Goal: Task Accomplishment & Management: Complete application form

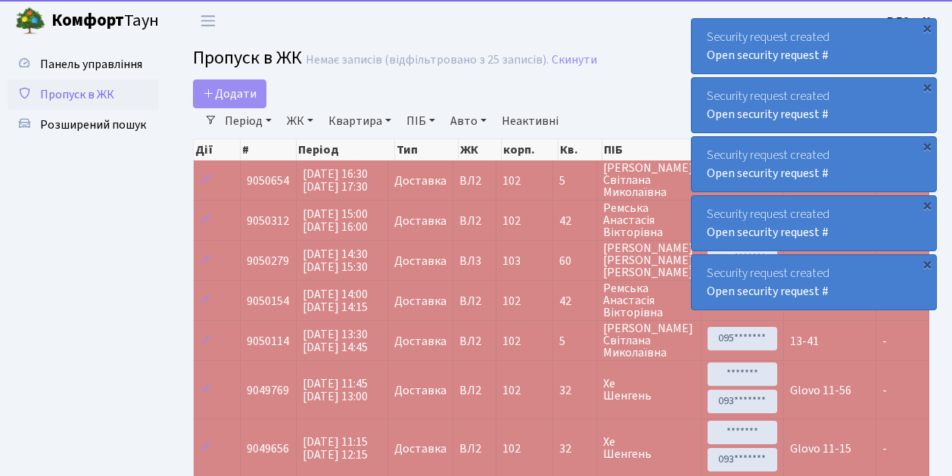
select select "25"
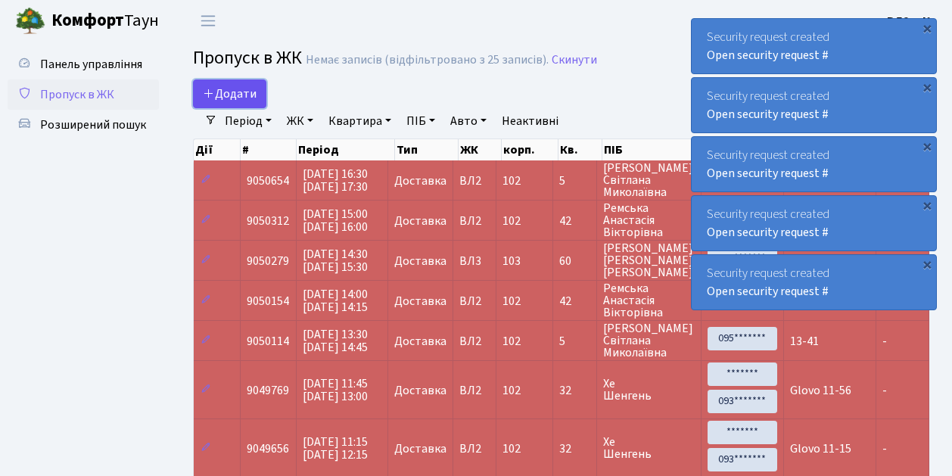
click at [257, 104] on link "Додати" at bounding box center [229, 93] width 73 height 29
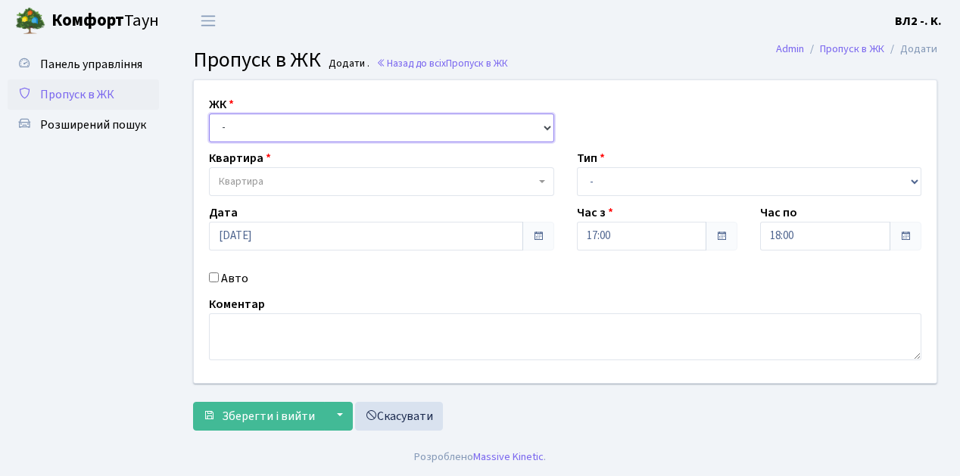
click at [543, 126] on select "- [STREET_ADDRESS][PERSON_NAME]" at bounding box center [381, 128] width 345 height 29
select select "317"
click at [209, 114] on select "- ВЛ1, Ужгородський пров., 4/1 ВЛ2, пр.Голосіївський, 76 ВЛ3, пр.Голосіївський,…" at bounding box center [381, 128] width 345 height 29
select select
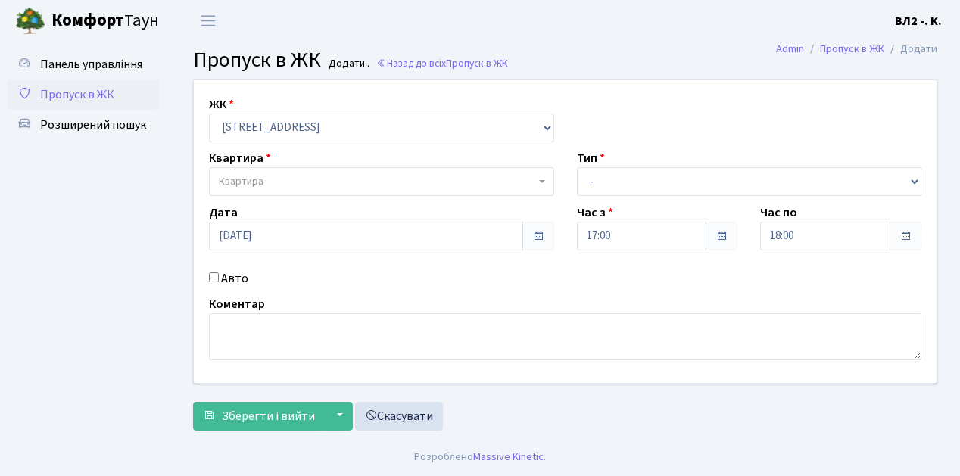
click at [535, 180] on span "Квартира" at bounding box center [377, 181] width 316 height 15
type input "59"
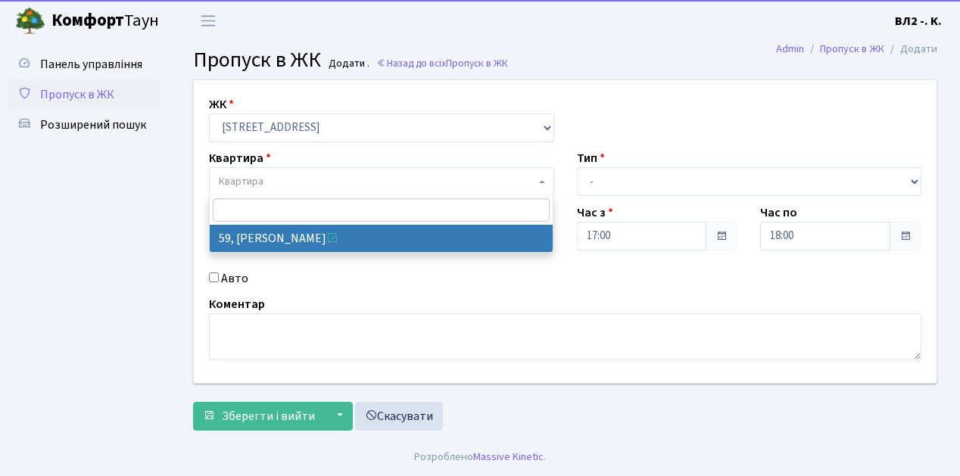
select select "38116"
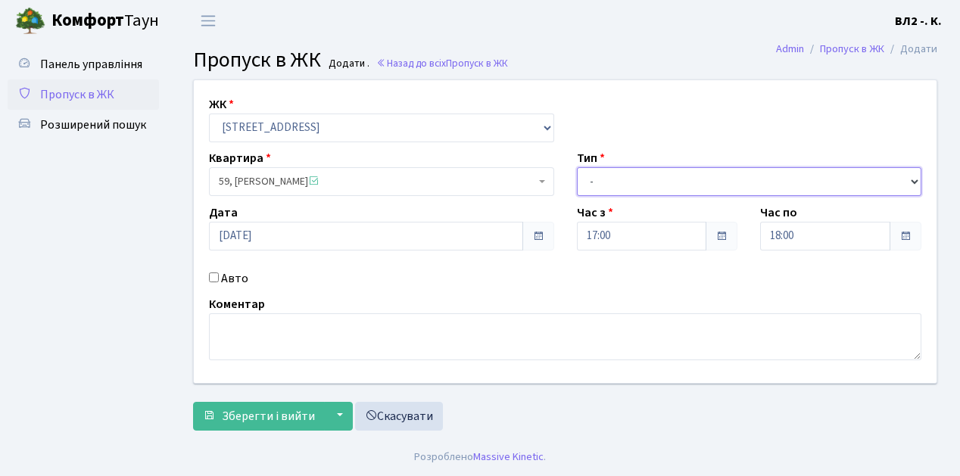
click at [914, 178] on select "- Доставка Таксі Гості Сервіс" at bounding box center [749, 181] width 345 height 29
select select "1"
click at [577, 167] on select "- Доставка Таксі Гості Сервіс" at bounding box center [749, 181] width 345 height 29
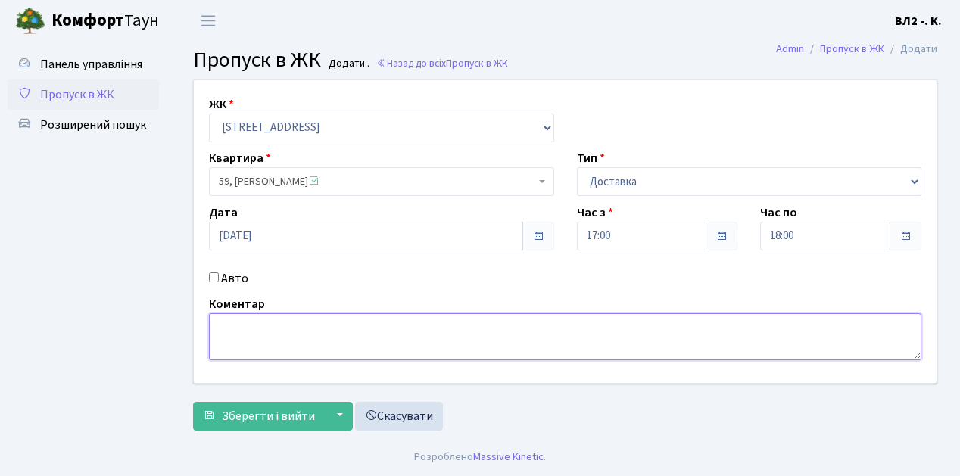
drag, startPoint x: 230, startPoint y: 323, endPoint x: 318, endPoint y: 301, distance: 90.3
click at [230, 322] on textarea at bounding box center [565, 336] width 712 height 47
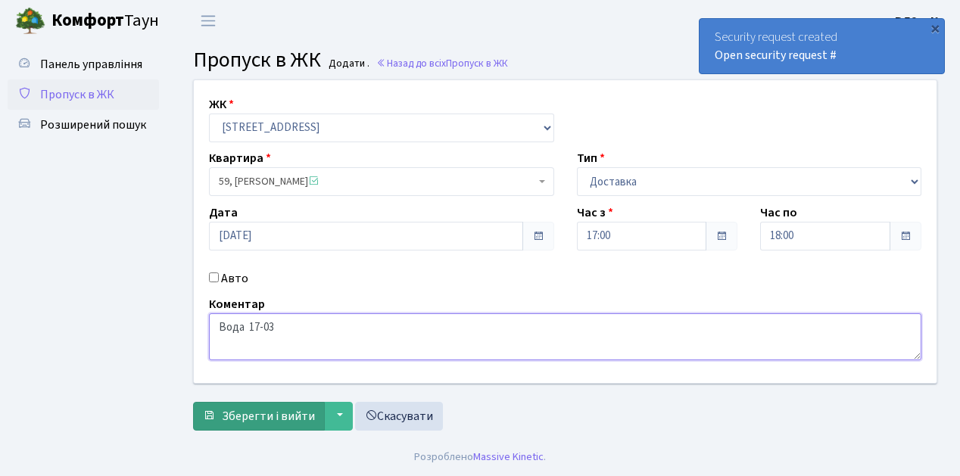
type textarea "Вода 17-03"
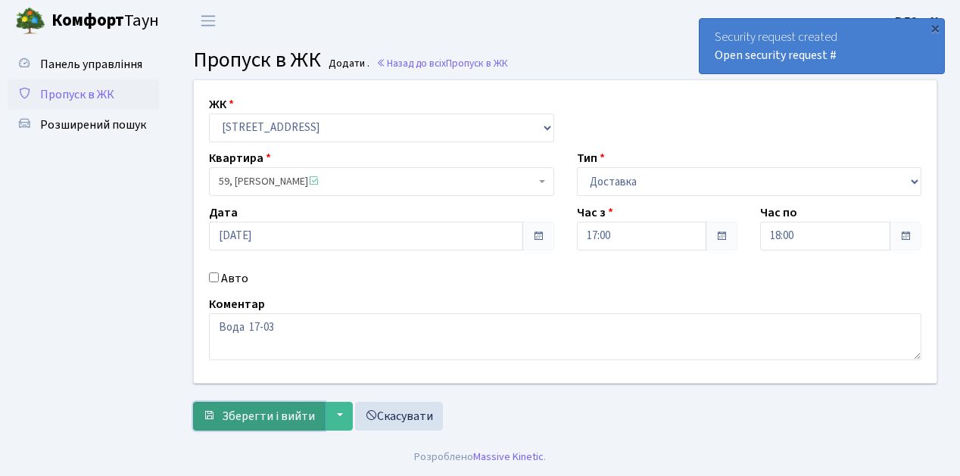
click at [232, 416] on span "Зберегти і вийти" at bounding box center [268, 416] width 93 height 17
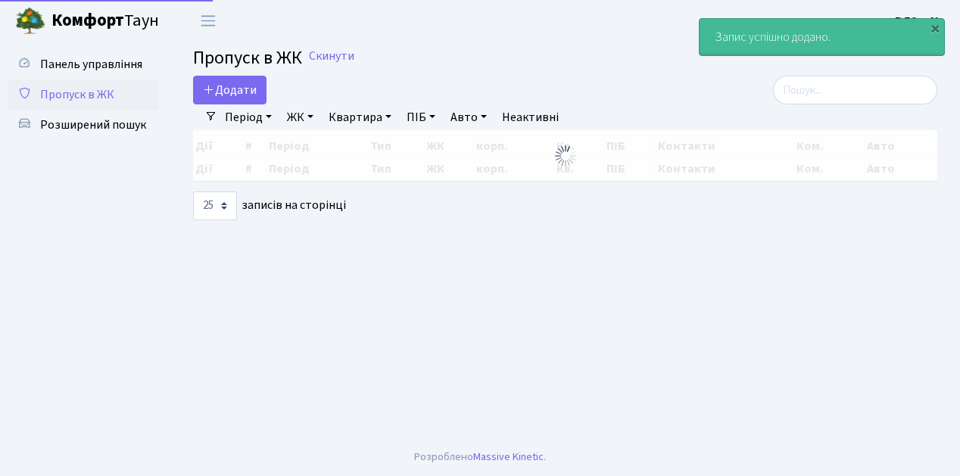
select select "25"
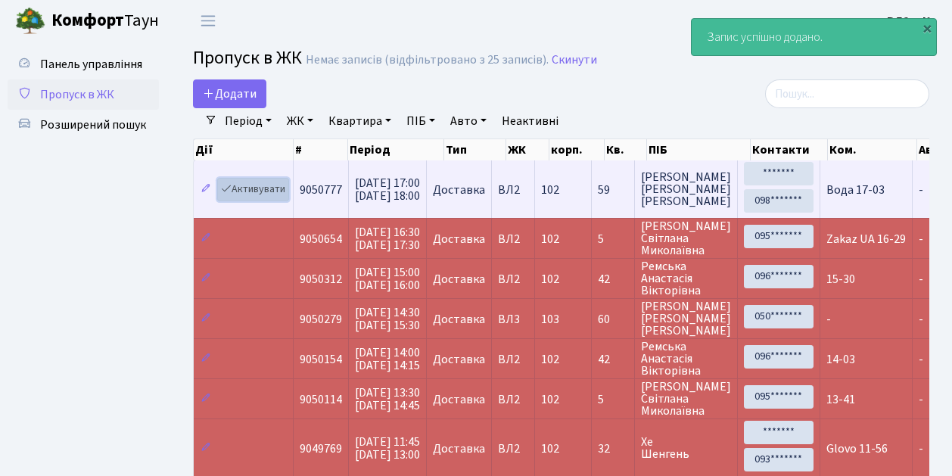
click at [281, 197] on link "Активувати" at bounding box center [253, 189] width 72 height 23
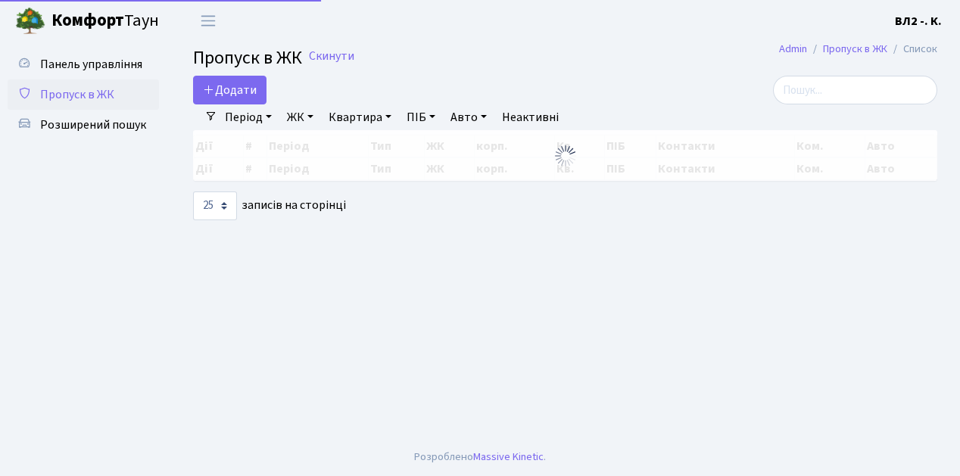
select select "25"
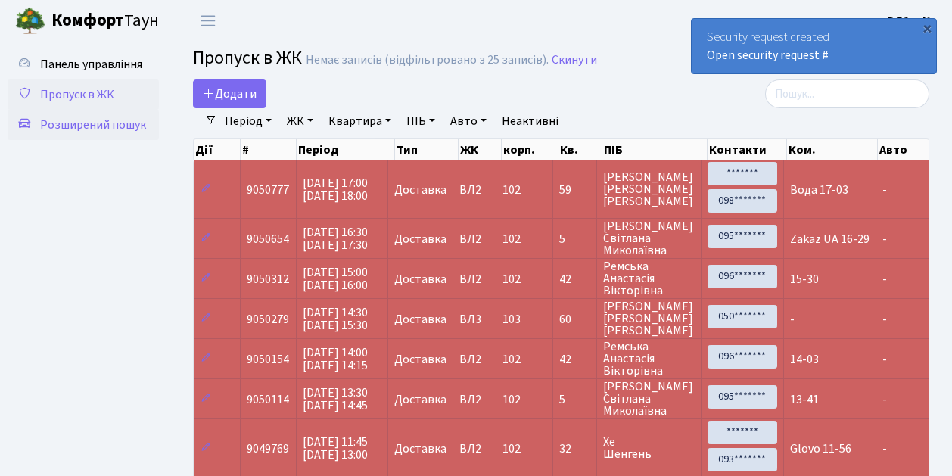
click at [121, 126] on span "Розширений пошук" at bounding box center [93, 125] width 106 height 17
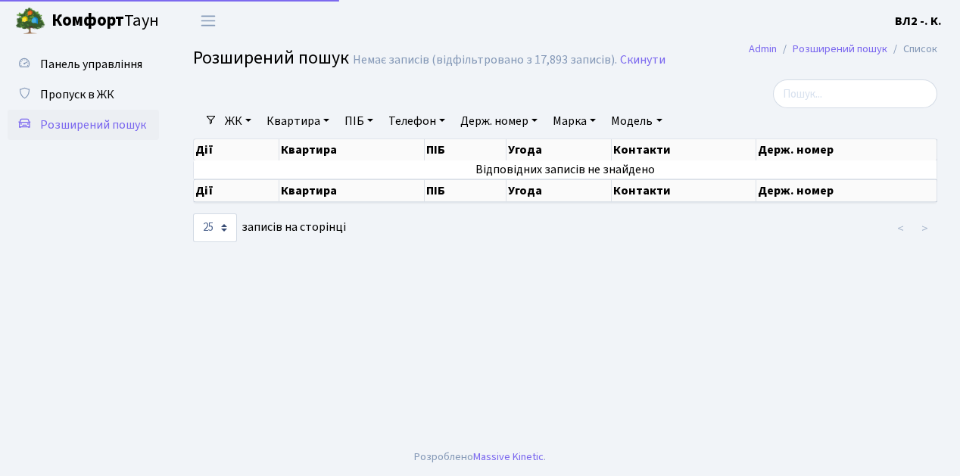
select select "25"
click at [327, 118] on link "Квартира" at bounding box center [297, 121] width 75 height 26
type input "118"
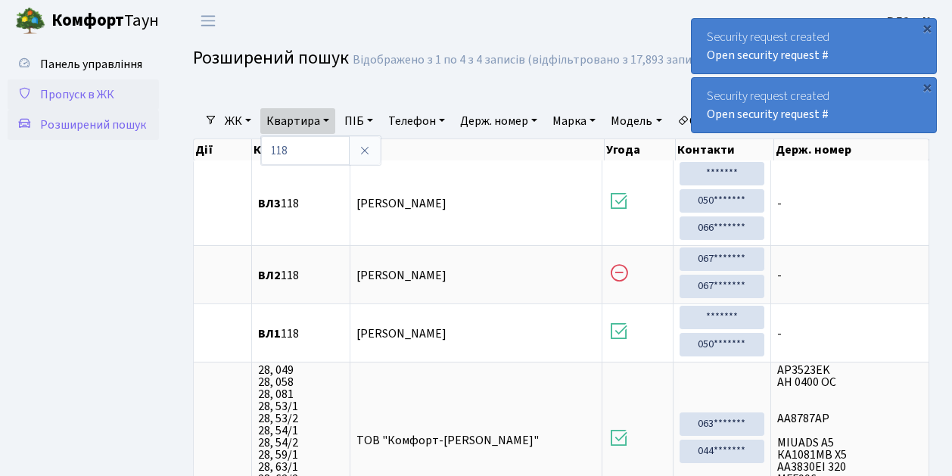
click at [79, 98] on span "Пропуск в ЖК" at bounding box center [77, 94] width 74 height 17
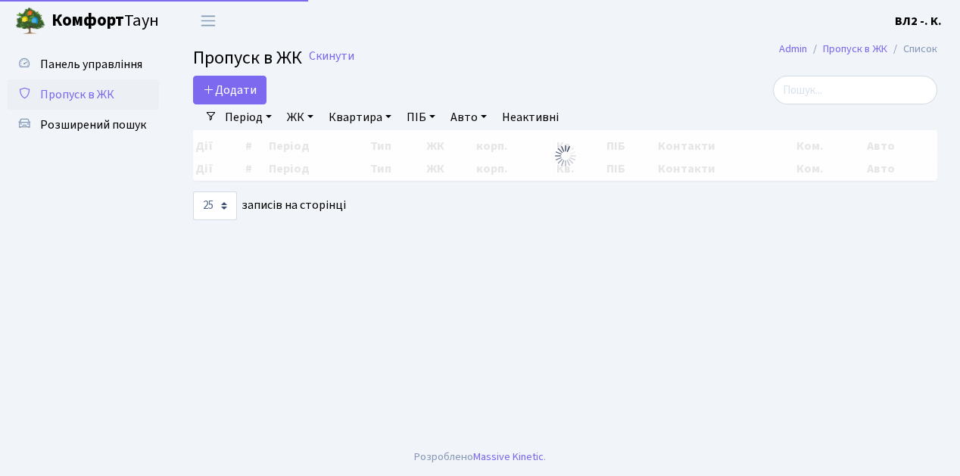
select select "25"
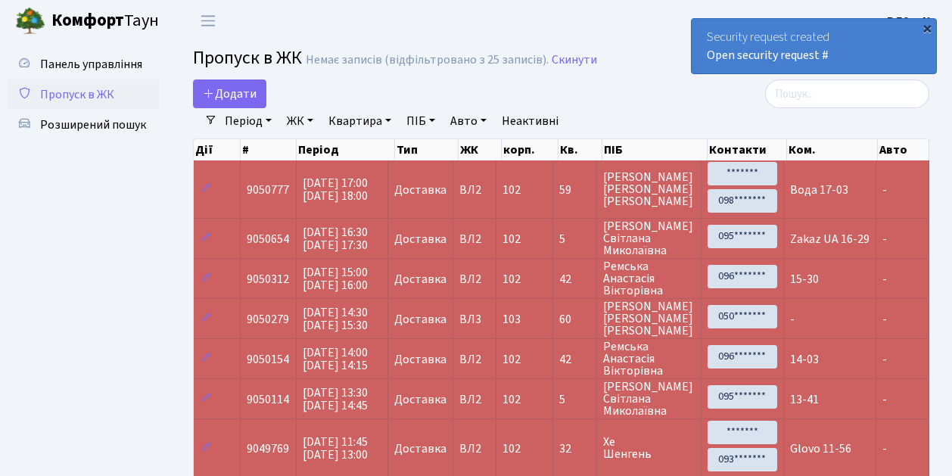
click at [928, 29] on div "×" at bounding box center [927, 27] width 15 height 15
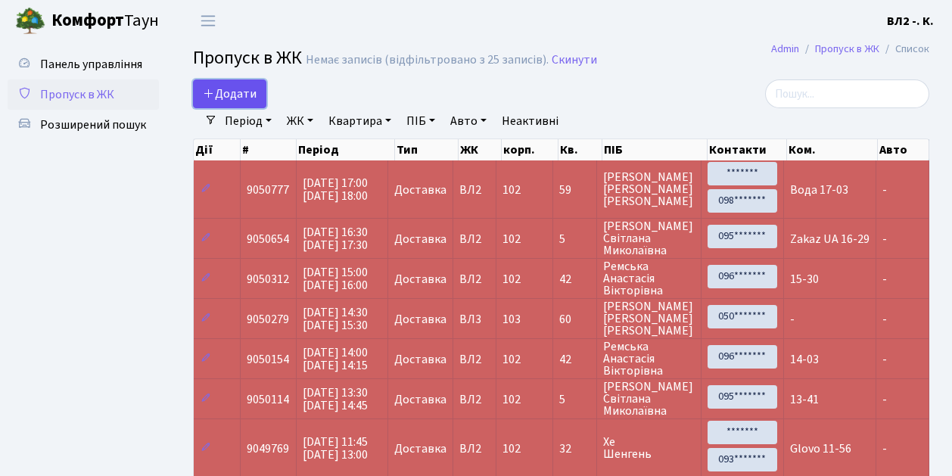
click at [256, 104] on link "Додати" at bounding box center [229, 93] width 73 height 29
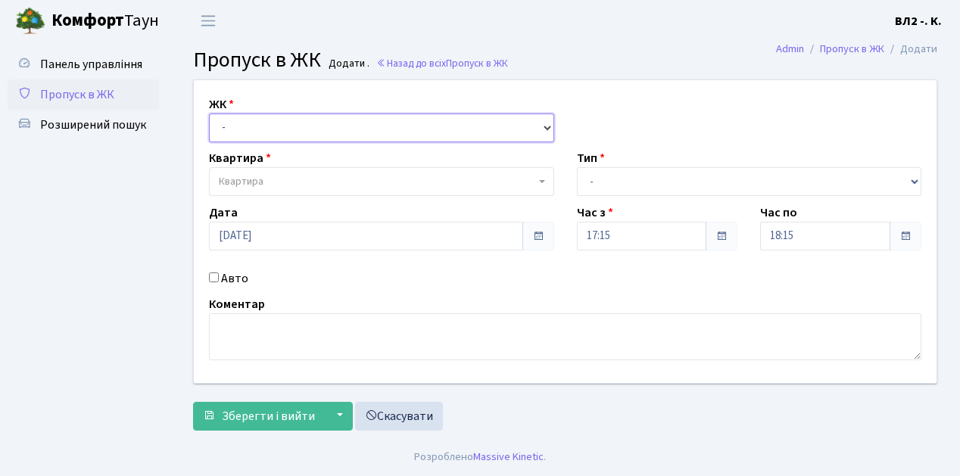
click at [546, 128] on select "- [STREET_ADDRESS][PERSON_NAME]" at bounding box center [381, 128] width 345 height 29
select select "317"
click at [209, 114] on select "- [STREET_ADDRESS][PERSON_NAME]" at bounding box center [381, 128] width 345 height 29
select select
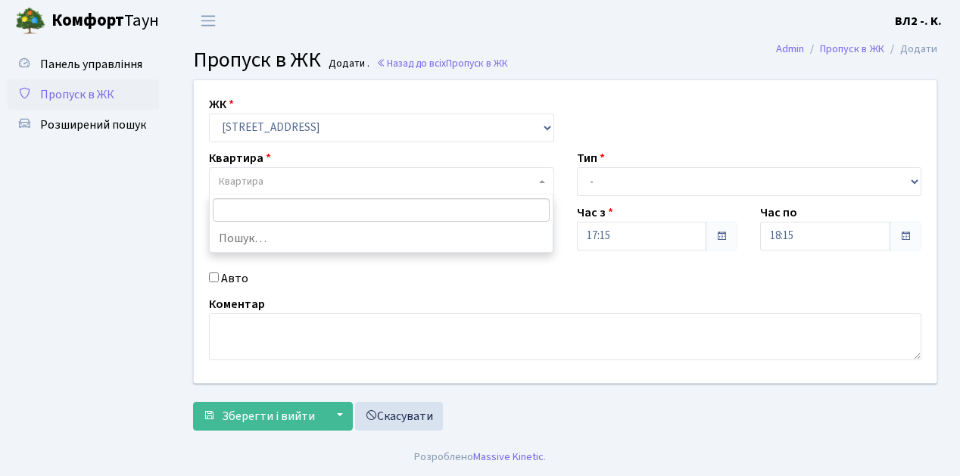
click at [542, 180] on b at bounding box center [542, 181] width 6 height 3
type input "32"
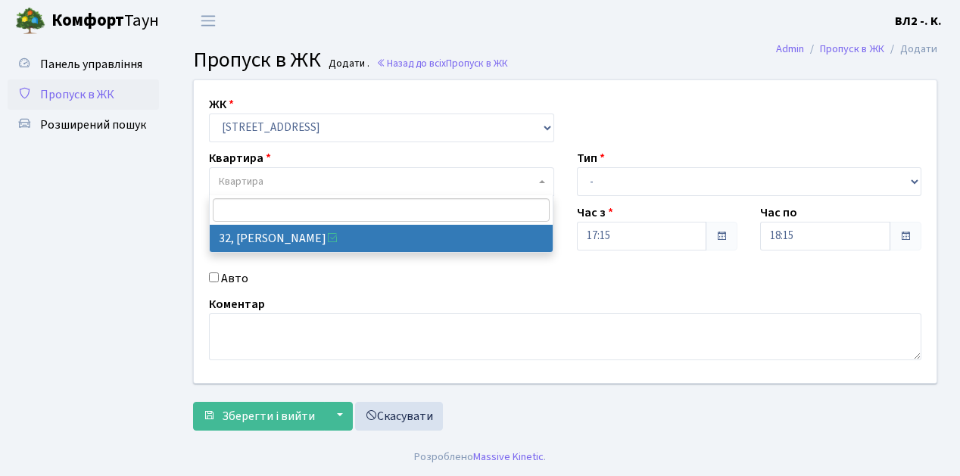
select select "38035"
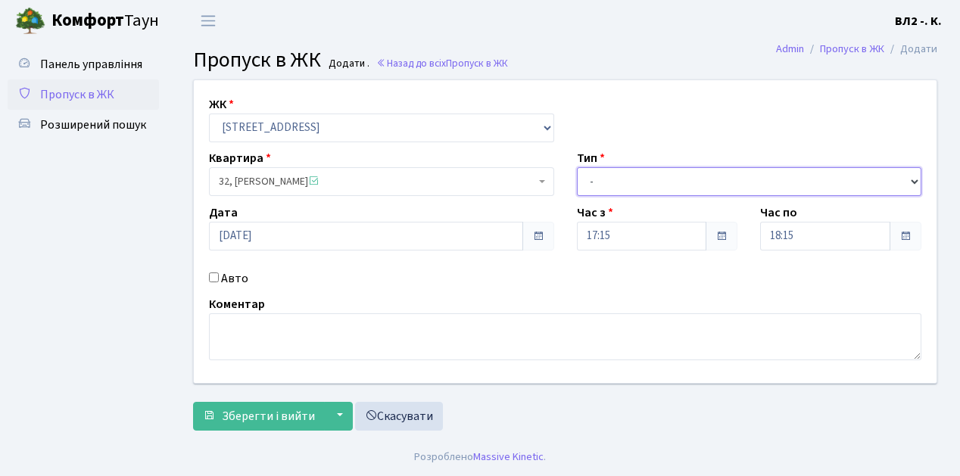
click at [914, 179] on select "- Доставка Таксі Гості Сервіс" at bounding box center [749, 181] width 345 height 29
select select "1"
click at [577, 167] on select "- Доставка Таксі Гості Сервіс" at bounding box center [749, 181] width 345 height 29
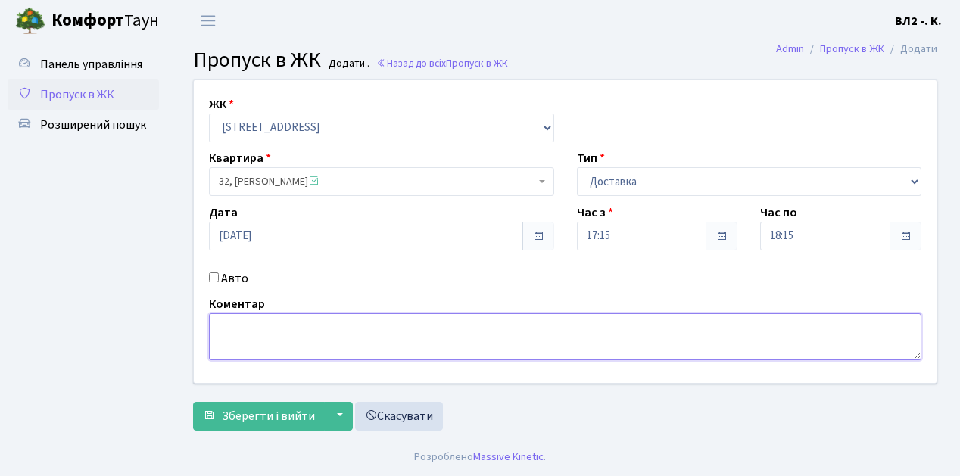
click at [223, 323] on textarea at bounding box center [565, 336] width 712 height 47
type textarea "Glovo 17-14"
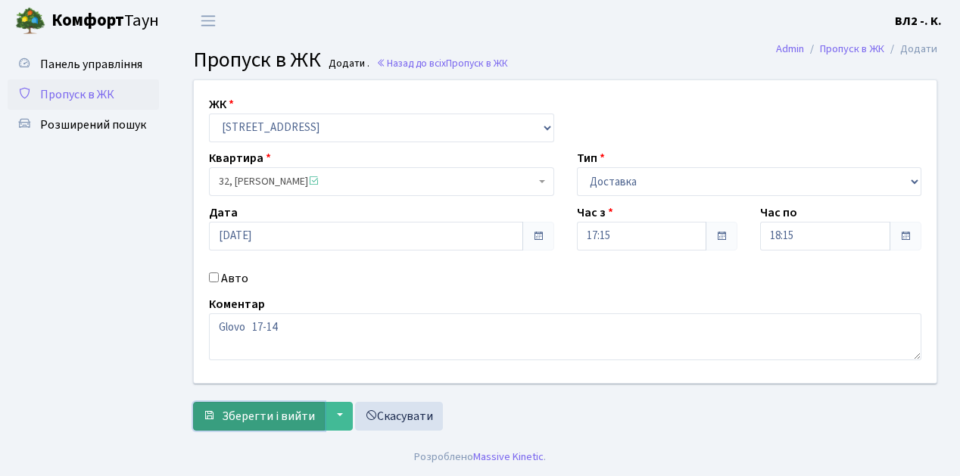
click at [233, 420] on span "Зберегти і вийти" at bounding box center [268, 416] width 93 height 17
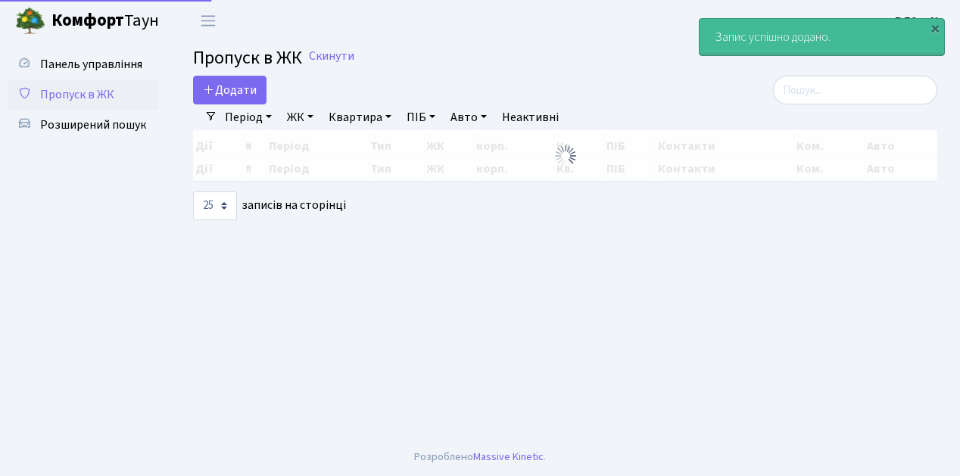
select select "25"
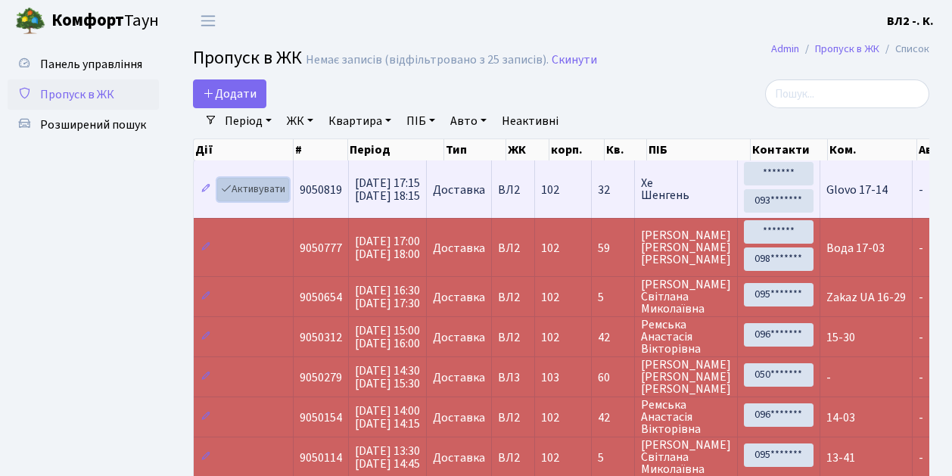
click at [283, 198] on link "Активувати" at bounding box center [253, 189] width 72 height 23
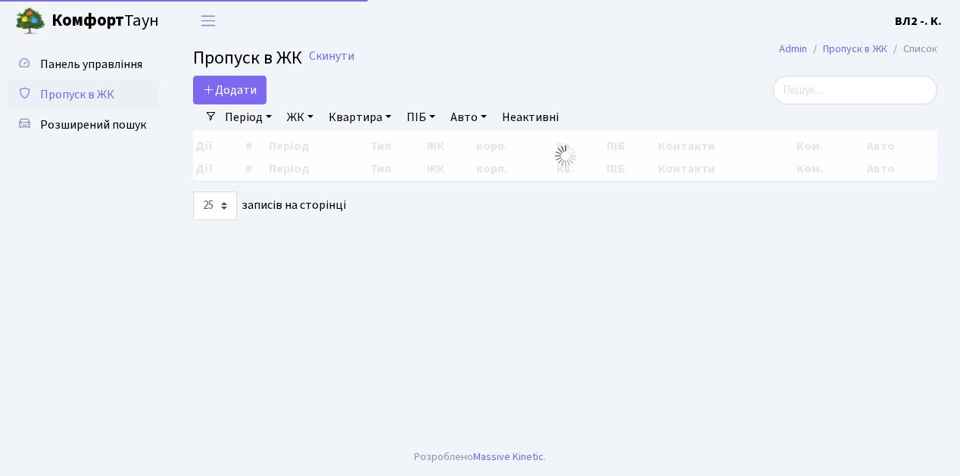
select select "25"
